Goal: Task Accomplishment & Management: Use online tool/utility

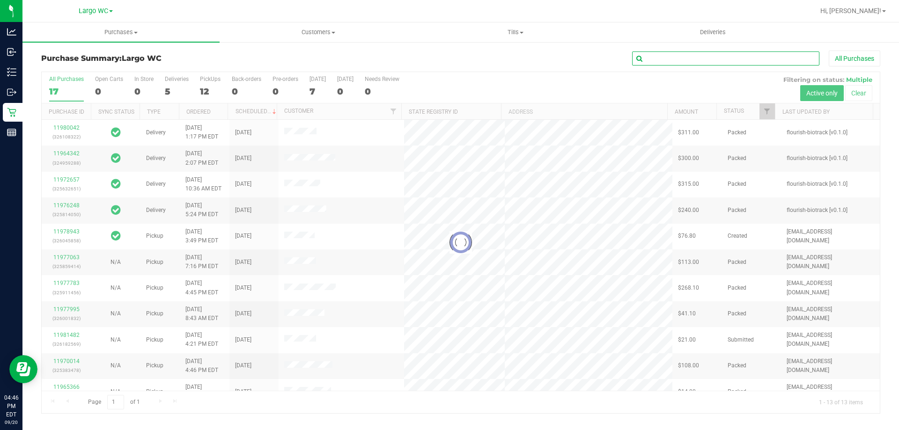
click at [662, 65] on input "text" at bounding box center [725, 59] width 187 height 14
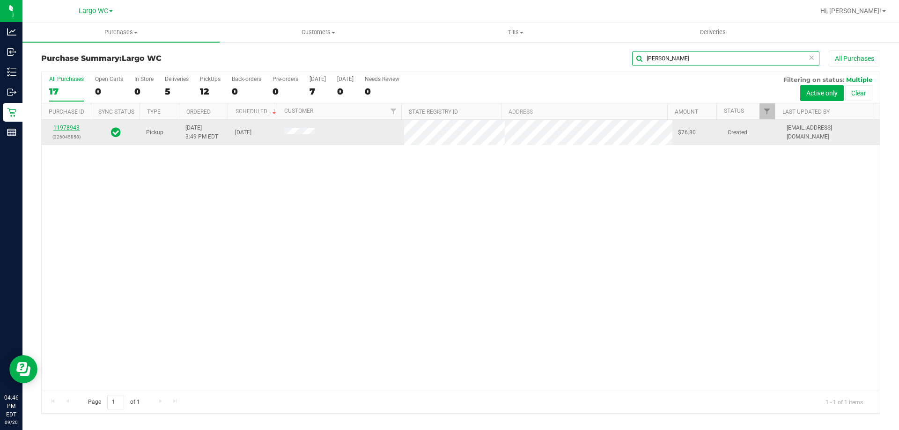
type input "[PERSON_NAME]"
click at [69, 128] on link "11978943" at bounding box center [66, 128] width 26 height 7
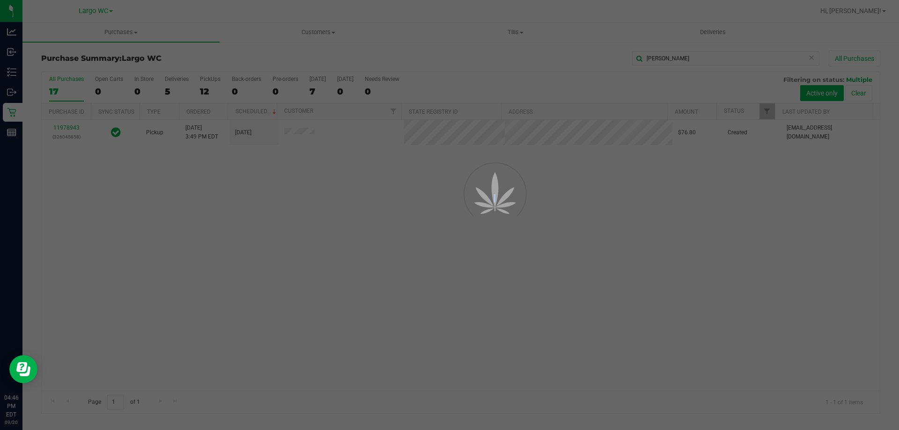
drag, startPoint x: 69, startPoint y: 128, endPoint x: 81, endPoint y: 133, distance: 12.6
click at [69, 128] on div at bounding box center [449, 215] width 899 height 430
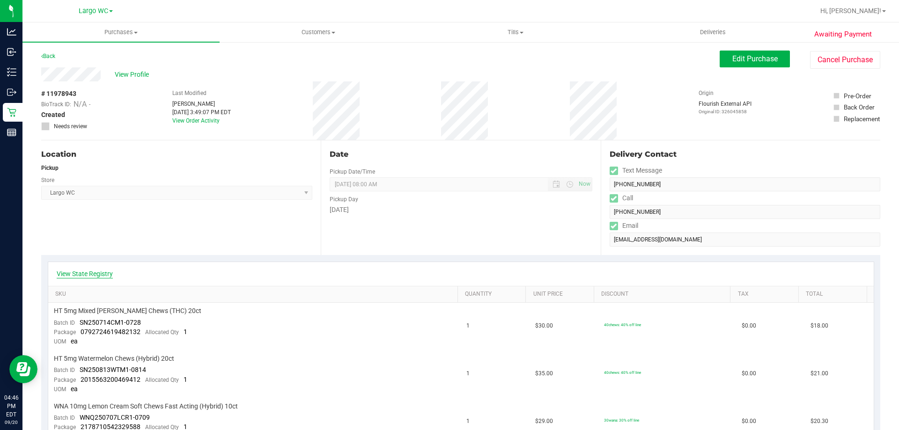
click at [103, 276] on link "View State Registry" at bounding box center [85, 273] width 56 height 9
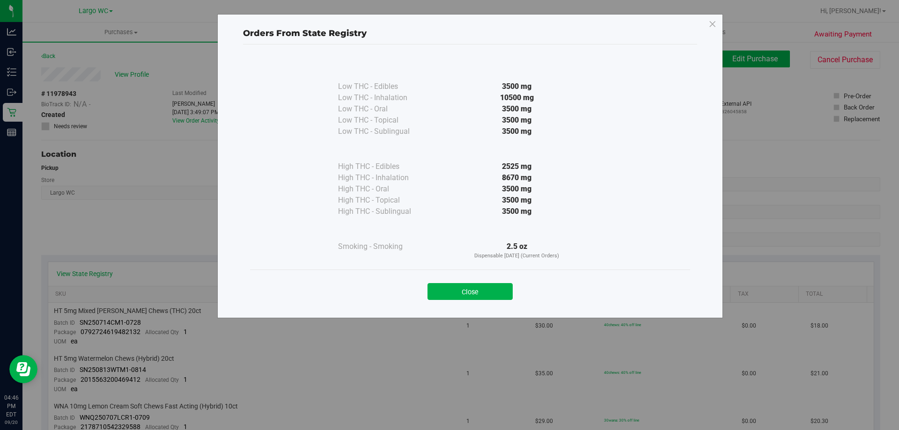
click at [479, 293] on button "Close" at bounding box center [470, 291] width 85 height 17
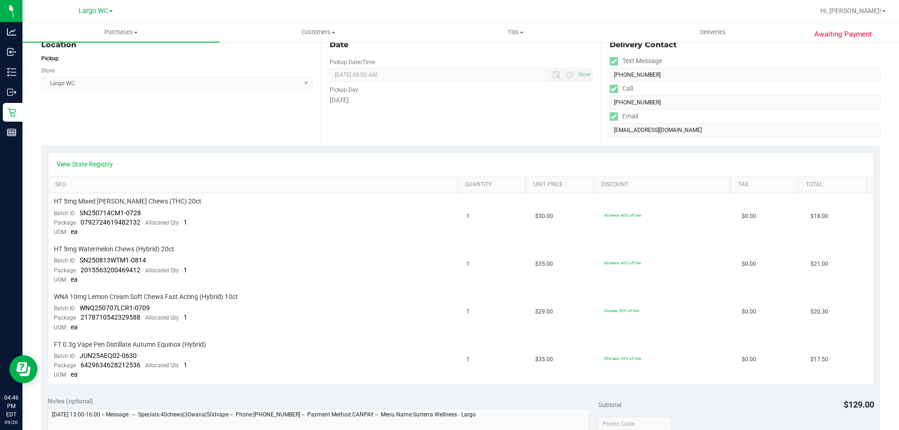
scroll to position [94, 0]
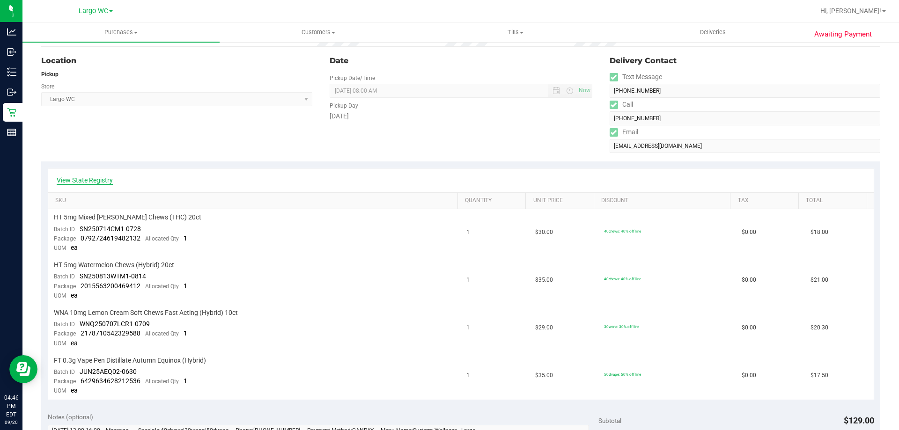
click at [90, 178] on link "View State Registry" at bounding box center [85, 180] width 56 height 9
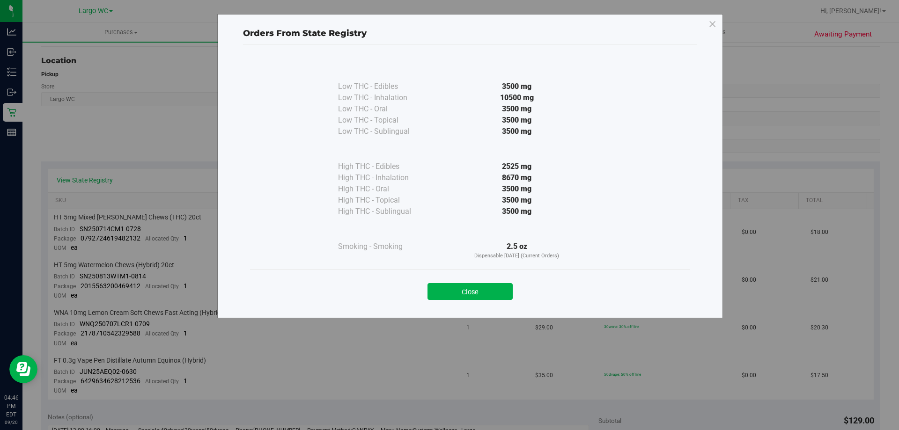
click at [494, 282] on div "Close" at bounding box center [470, 288] width 426 height 23
click at [484, 293] on button "Close" at bounding box center [470, 291] width 85 height 17
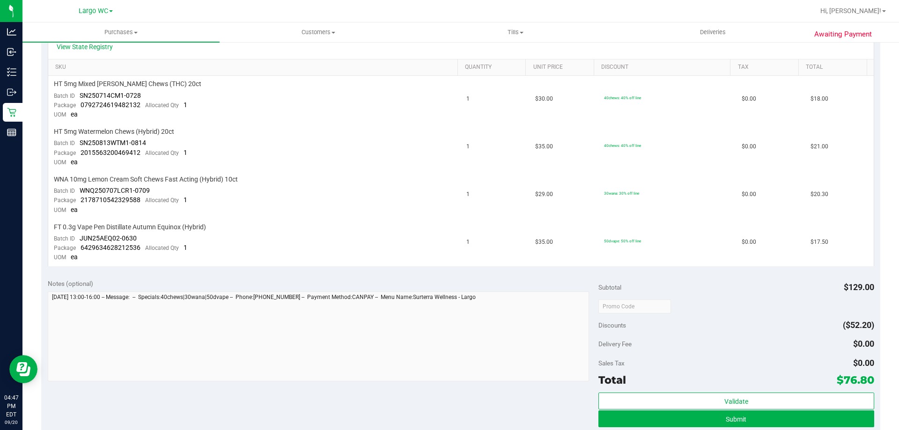
scroll to position [281, 0]
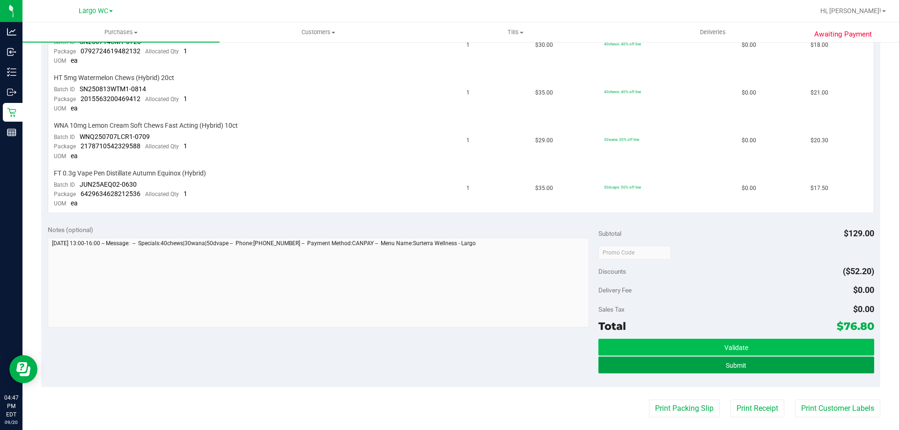
click at [638, 363] on button "Submit" at bounding box center [736, 365] width 275 height 17
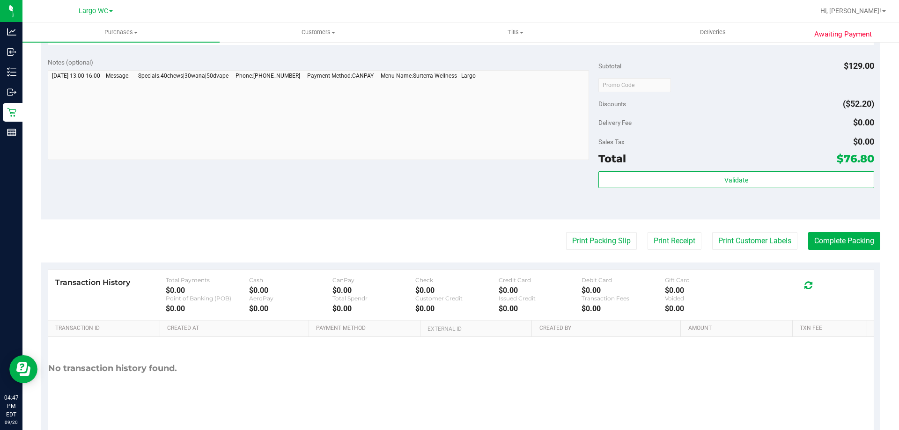
scroll to position [515, 0]
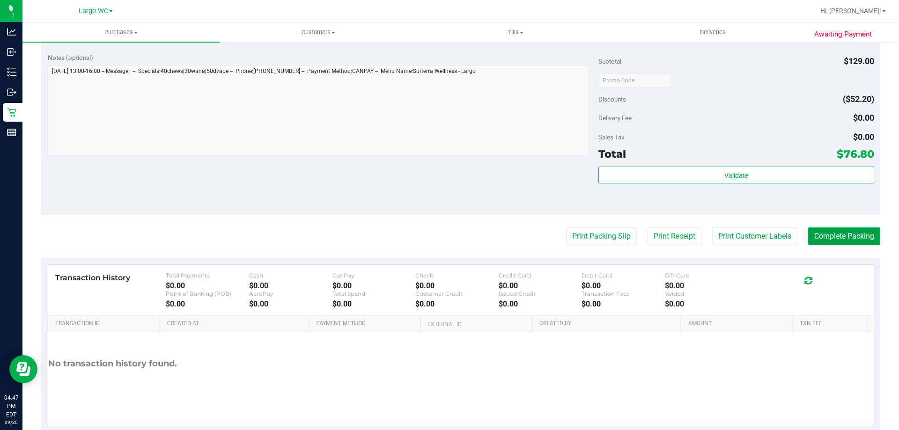
click at [824, 236] on button "Complete Packing" at bounding box center [844, 237] width 72 height 18
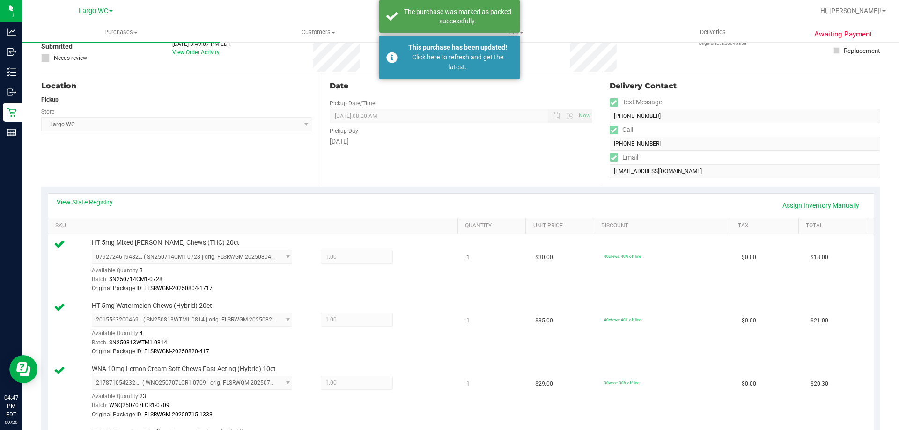
scroll to position [0, 0]
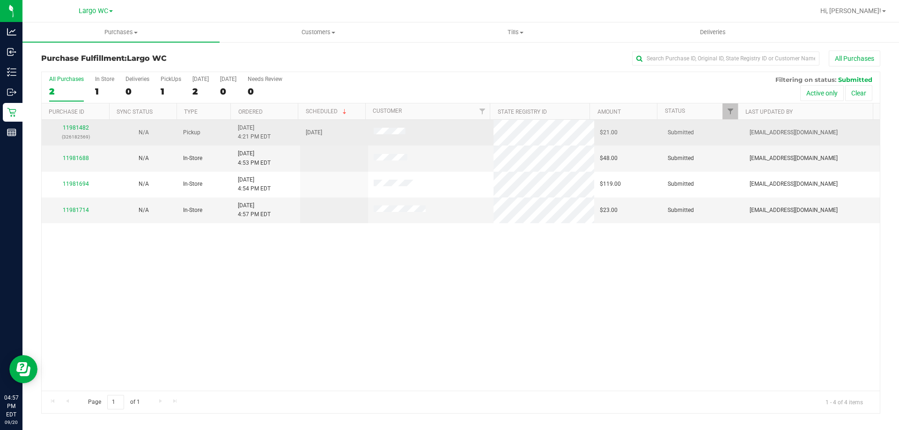
click at [77, 133] on p "(326182569)" at bounding box center [75, 137] width 57 height 9
click at [77, 131] on div "11981482 (326182569)" at bounding box center [75, 133] width 57 height 18
click at [80, 131] on link "11981482" at bounding box center [76, 128] width 26 height 7
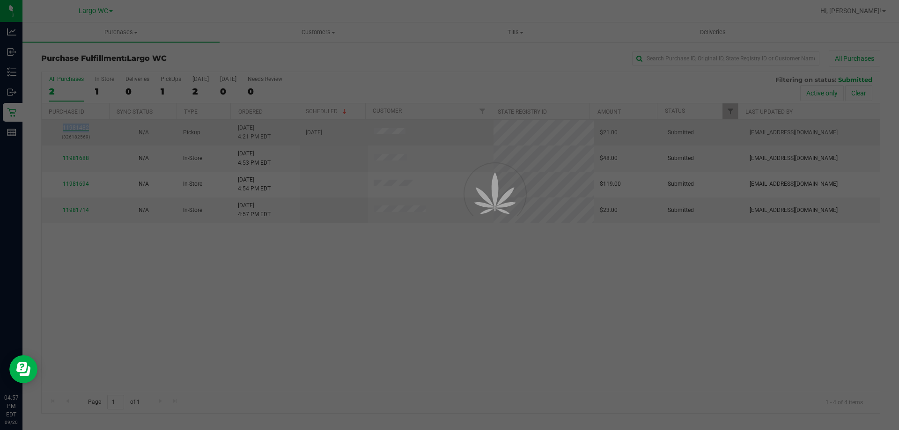
click at [80, 131] on div at bounding box center [449, 215] width 899 height 430
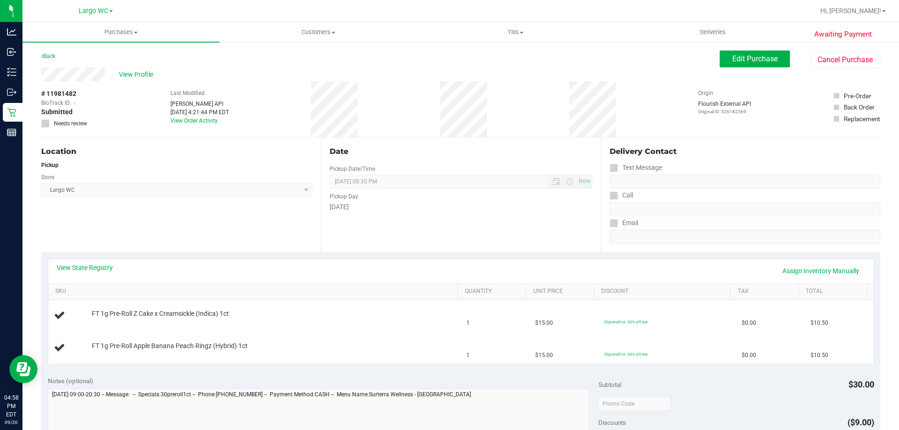
drag, startPoint x: 80, startPoint y: 98, endPoint x: 63, endPoint y: 93, distance: 17.5
click at [63, 93] on div "# 11981482 BioTrack ID: - Submitted Needs review" at bounding box center [64, 108] width 47 height 39
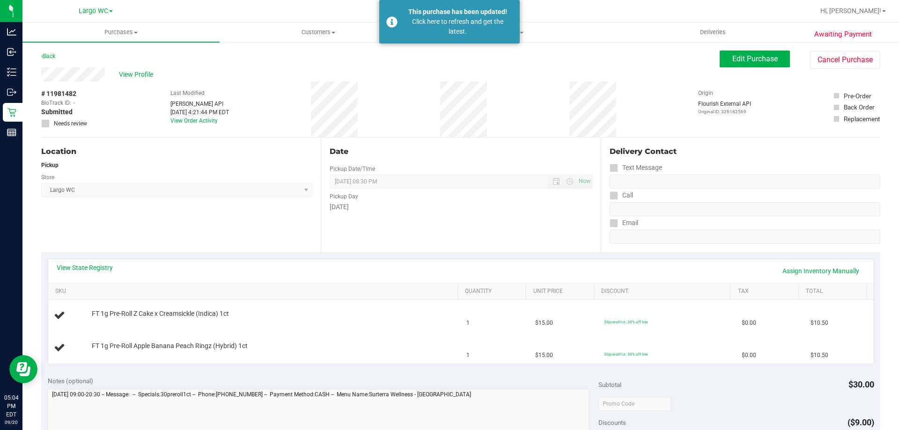
click at [157, 220] on div "Location Pickup Store Largo WC Select Store [PERSON_NAME][GEOGRAPHIC_DATA] [PER…" at bounding box center [181, 195] width 280 height 115
click at [428, 26] on div "Click here to refresh and get the latest." at bounding box center [458, 27] width 110 height 20
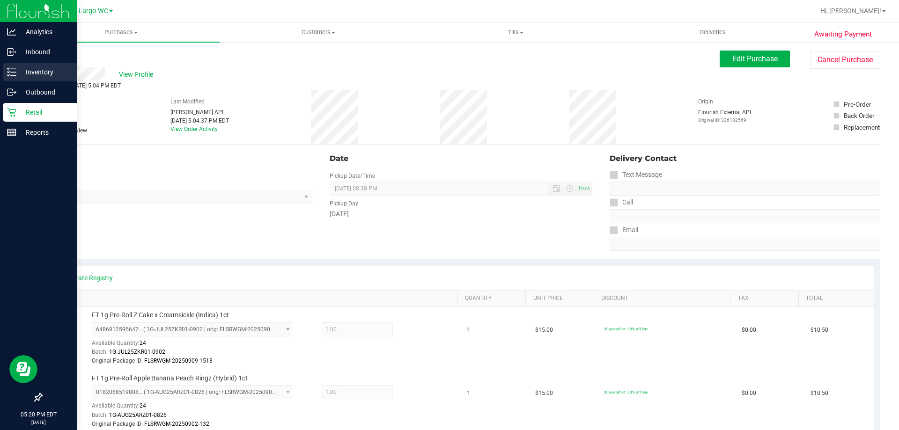
click at [14, 75] on line at bounding box center [13, 75] width 5 height 0
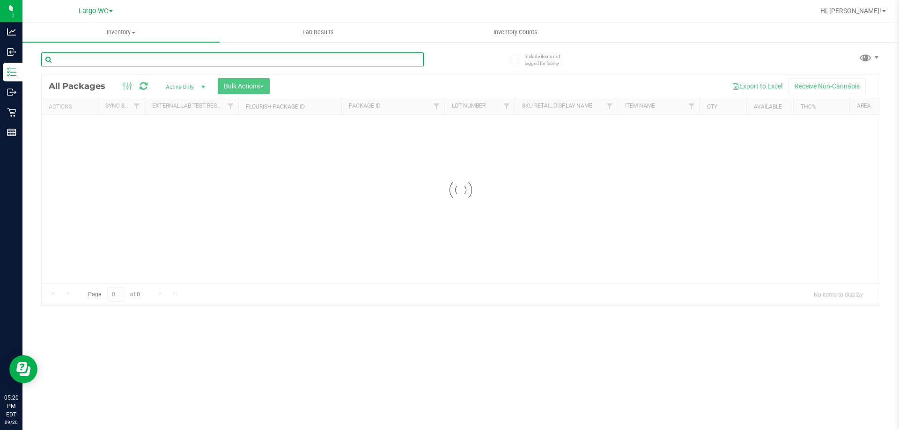
click at [177, 59] on div "Inventory All packages All inventory Waste log Create inventory Lab Results Inv…" at bounding box center [460, 226] width 877 height 408
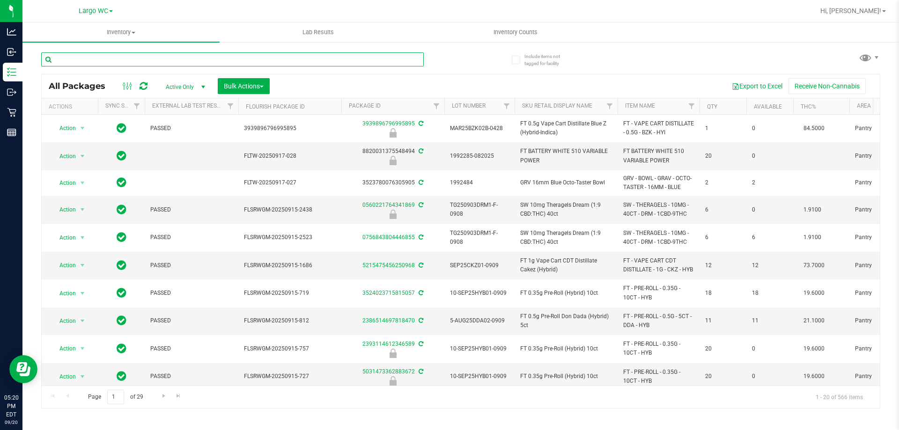
click at [176, 59] on input "text" at bounding box center [232, 59] width 383 height 14
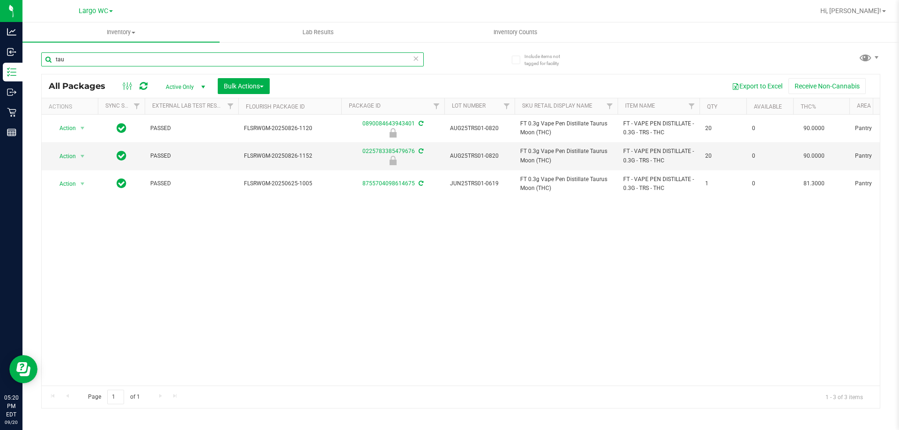
type input "tau"
drag, startPoint x: 730, startPoint y: 284, endPoint x: 265, endPoint y: 164, distance: 480.3
click at [703, 270] on div "Action Action Edit attributes Global inventory Locate package Package audit log…" at bounding box center [461, 250] width 838 height 271
click at [90, 63] on input "tau" at bounding box center [232, 59] width 383 height 14
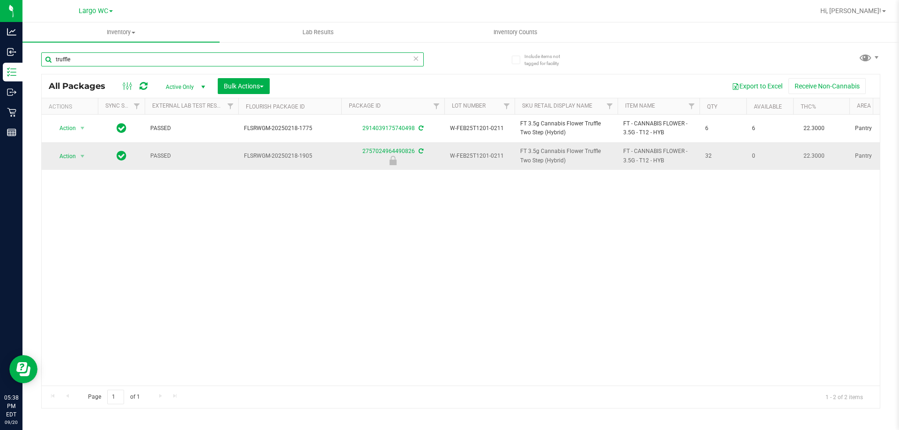
type input "truffle"
drag, startPoint x: 229, startPoint y: 228, endPoint x: 127, endPoint y: 88, distance: 172.4
click at [223, 223] on div "Action Action Adjust qty Create package Edit attributes Global inventory Locate…" at bounding box center [461, 250] width 838 height 271
